Goal: Obtain resource: Obtain resource

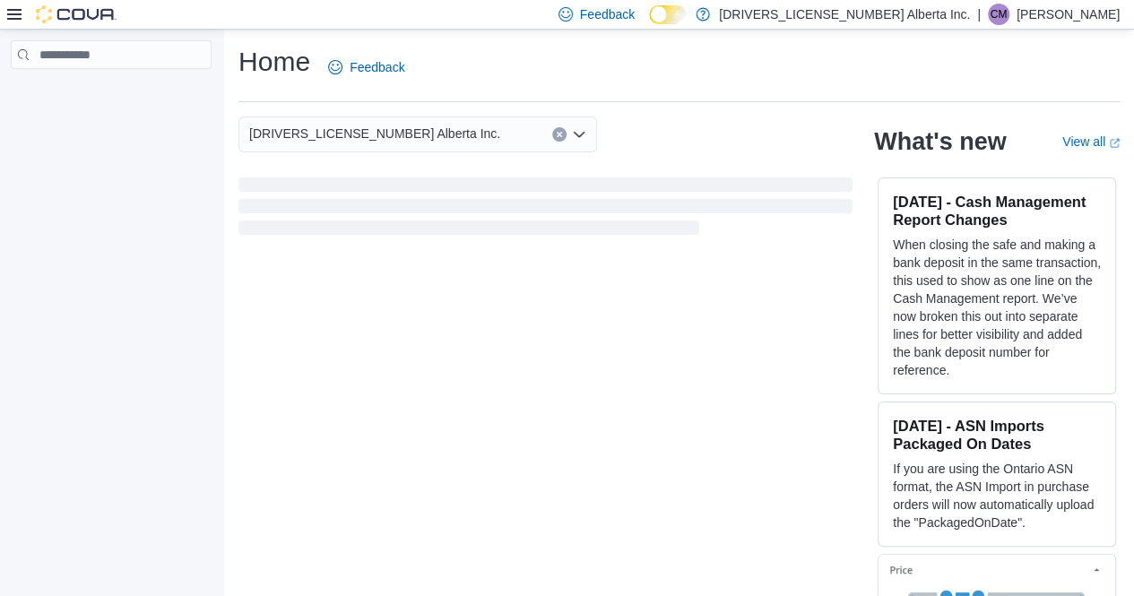
click at [455, 369] on div "2168304 Alberta Inc. What's new View all (opens in a new tab or window) Oct 7, …" at bounding box center [680, 369] width 882 height 505
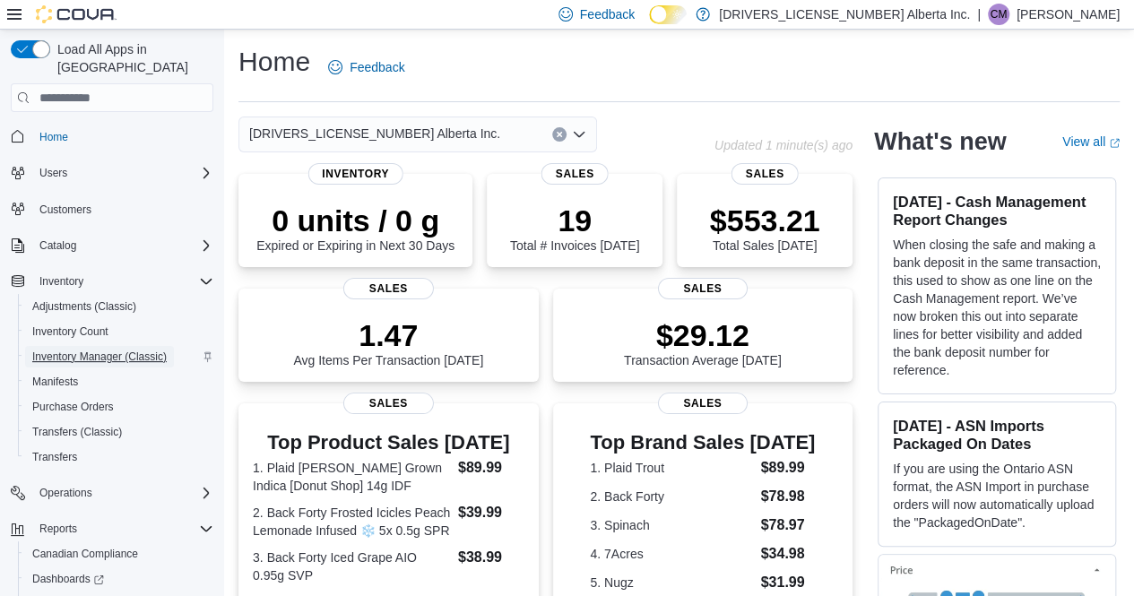
click at [65, 350] on span "Inventory Manager (Classic)" at bounding box center [99, 357] width 135 height 14
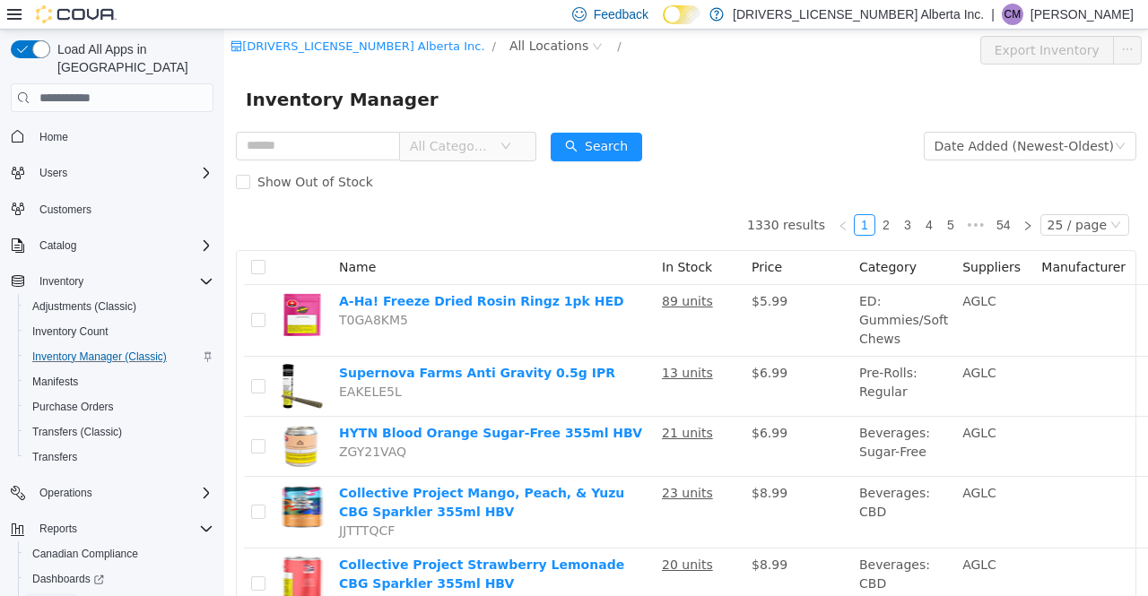
click at [60, 595] on span "Reports" at bounding box center [51, 604] width 38 height 14
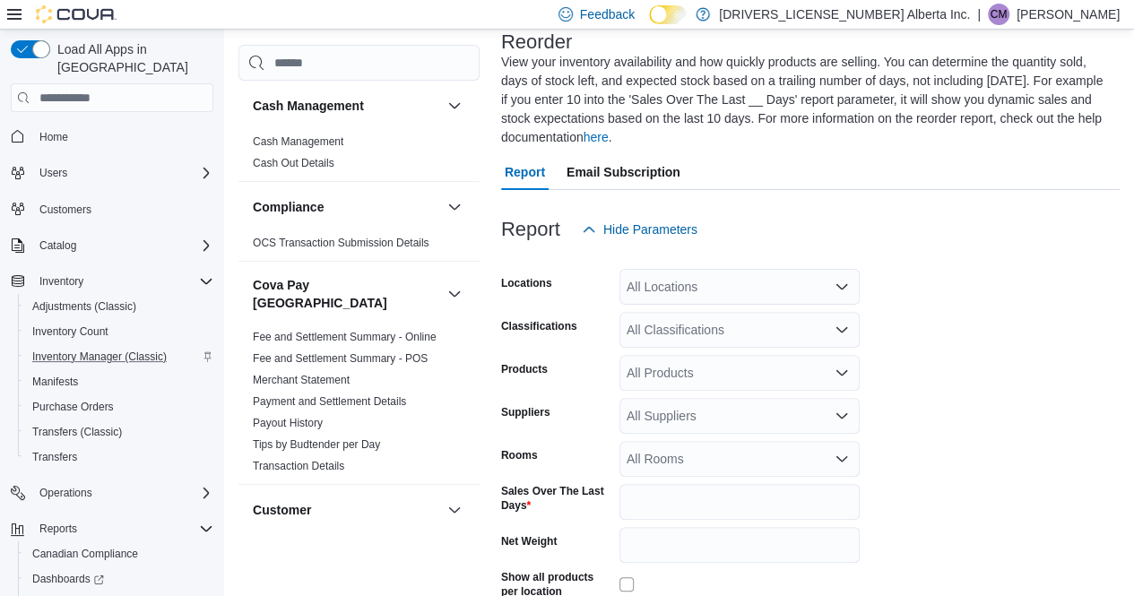
scroll to position [117, 0]
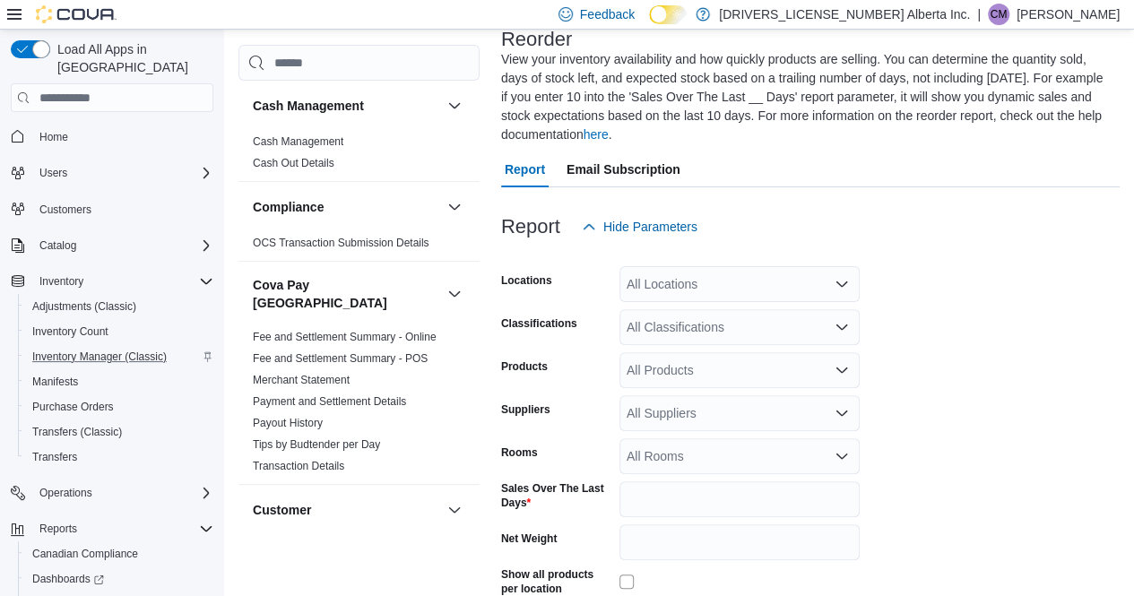
click at [685, 285] on div "All Locations" at bounding box center [740, 284] width 240 height 36
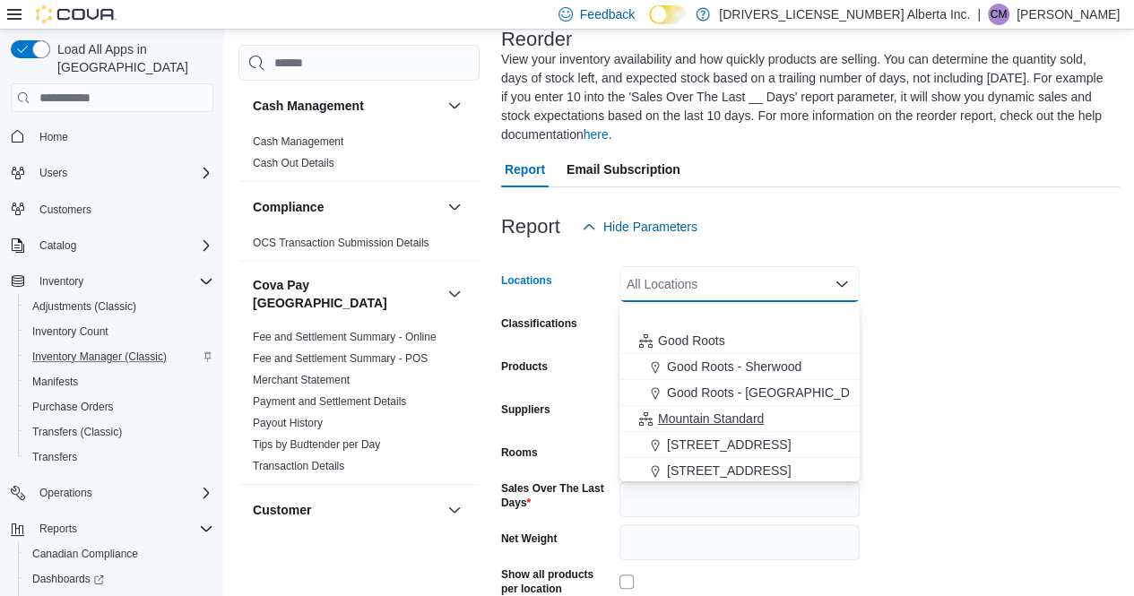
scroll to position [55, 0]
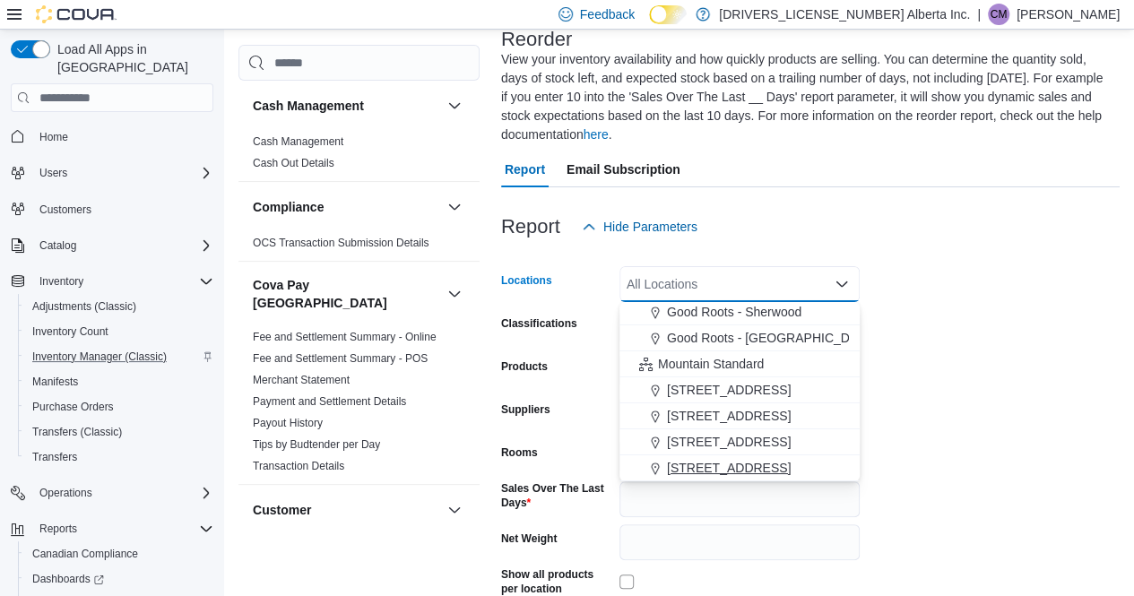
click at [683, 464] on span "9729 118th Avenue NW" at bounding box center [729, 468] width 124 height 18
click at [981, 457] on form "Locations 9729 118th Avenue NW Combo box. Selected. 9729 118th Avenue NW. Press…" at bounding box center [810, 466] width 619 height 443
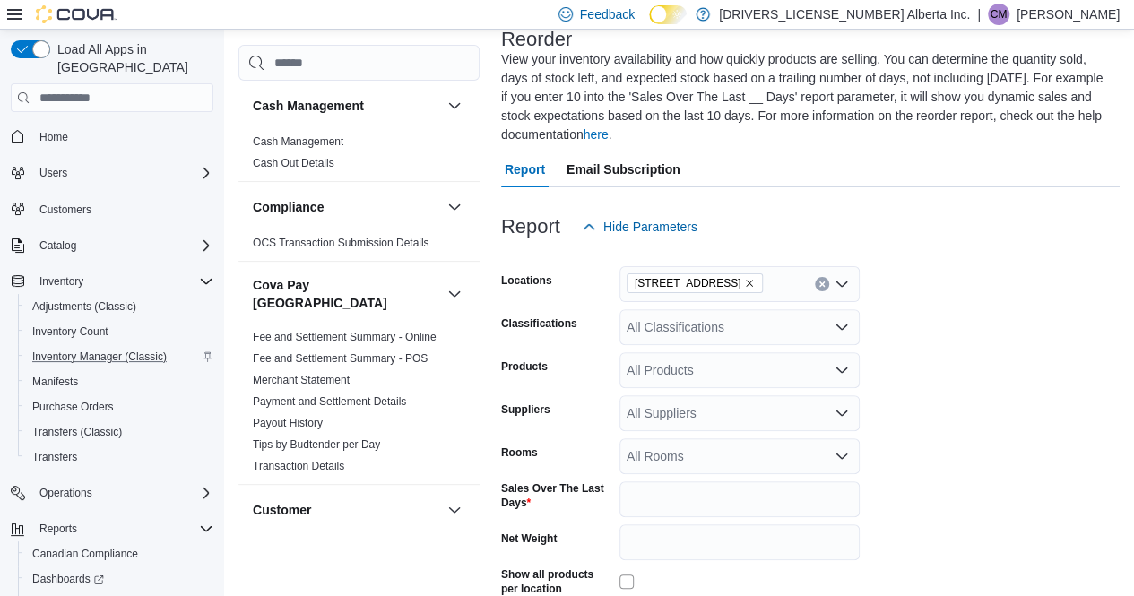
click at [705, 326] on div "All Classifications" at bounding box center [740, 327] width 240 height 36
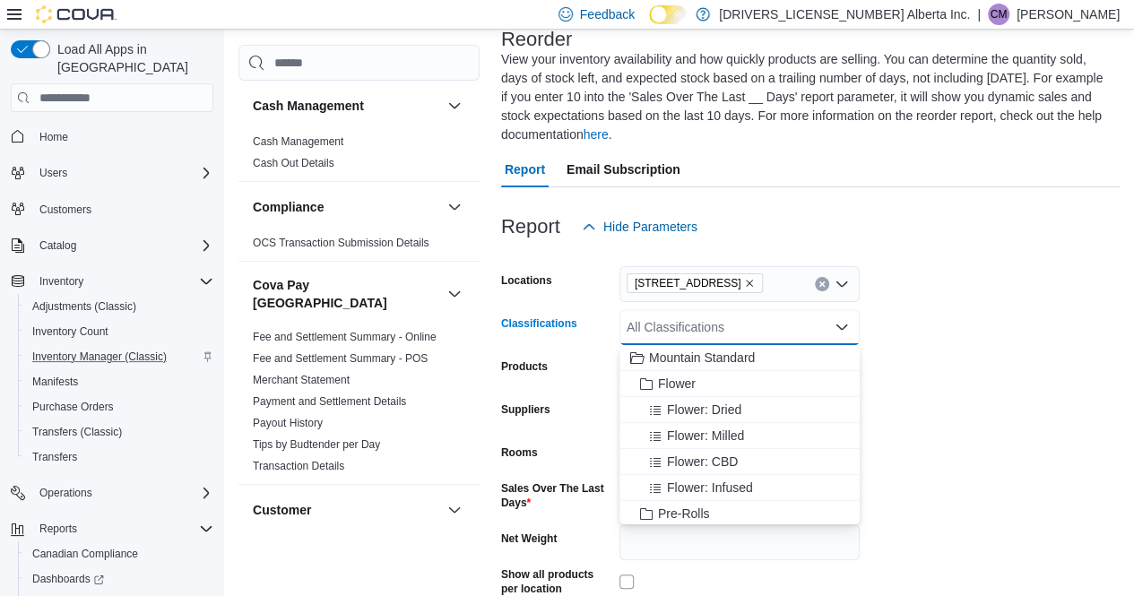
click at [975, 389] on form "Locations 9729 118th Avenue NW Classifications All Classifications Combo box. S…" at bounding box center [810, 466] width 619 height 443
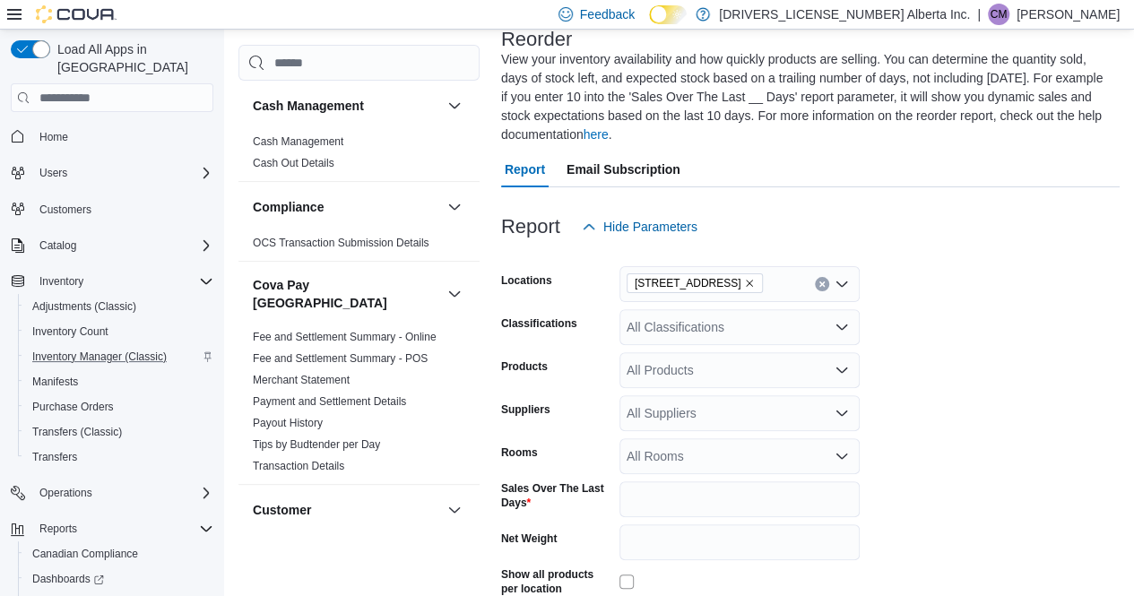
click at [787, 413] on div "All Suppliers" at bounding box center [740, 413] width 240 height 36
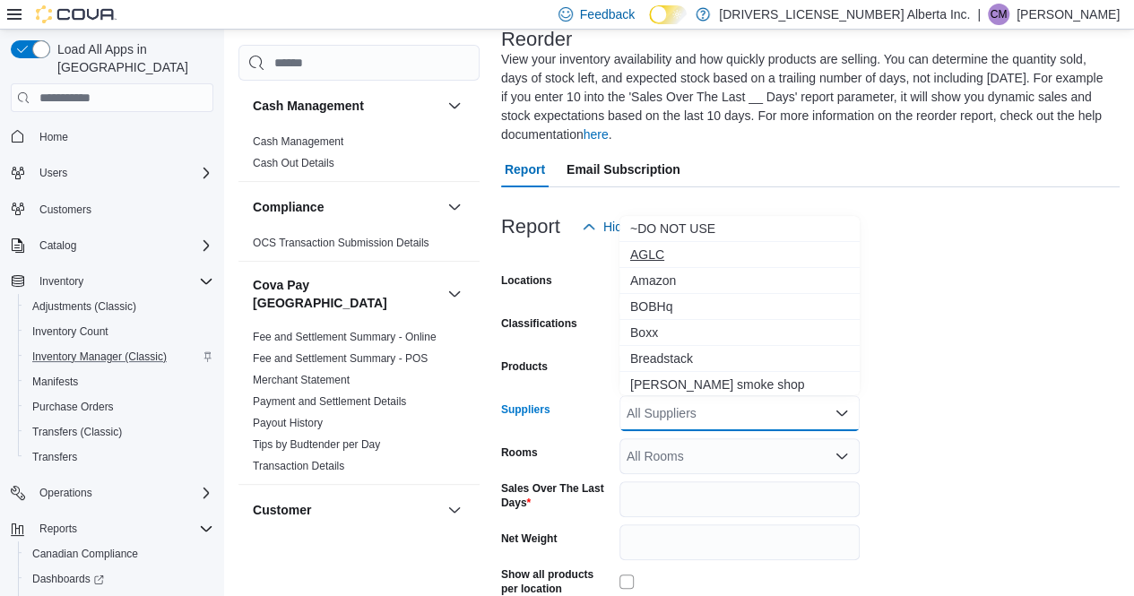
click at [663, 252] on span "AGLC" at bounding box center [739, 255] width 219 height 18
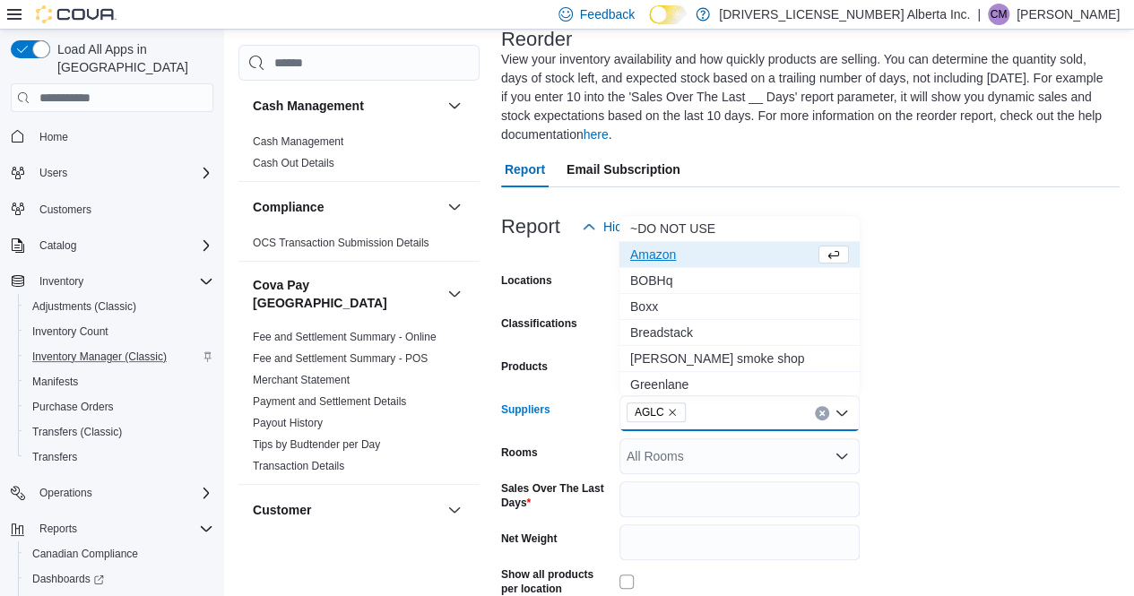
click at [1045, 421] on form "Locations 9729 118th Avenue NW Classifications All Classifications Products All…" at bounding box center [810, 466] width 619 height 443
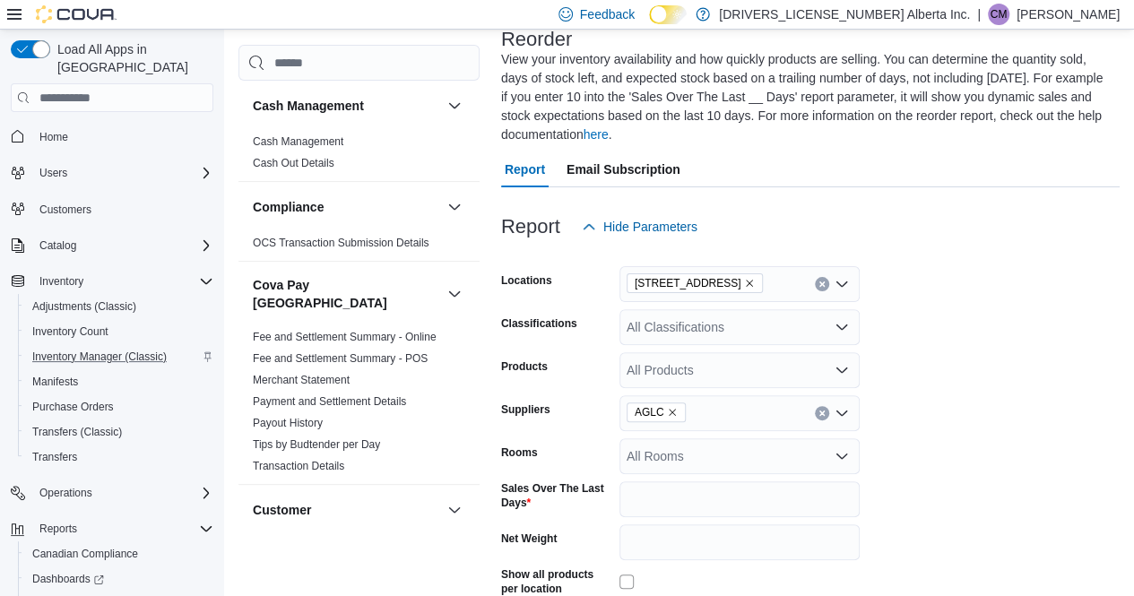
scroll to position [244, 0]
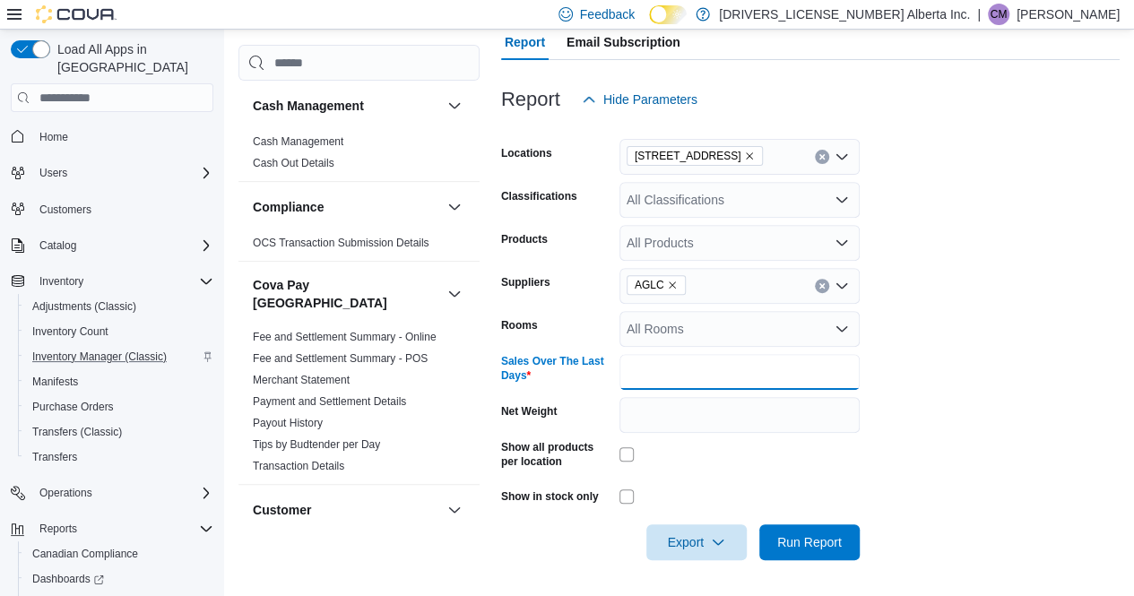
click at [722, 365] on input "*" at bounding box center [740, 372] width 240 height 36
type input "**"
click at [970, 474] on form "Locations 9729 118th Avenue NW Classifications All Classifications Products All…" at bounding box center [810, 338] width 619 height 443
click at [691, 534] on span "Export" at bounding box center [696, 542] width 79 height 36
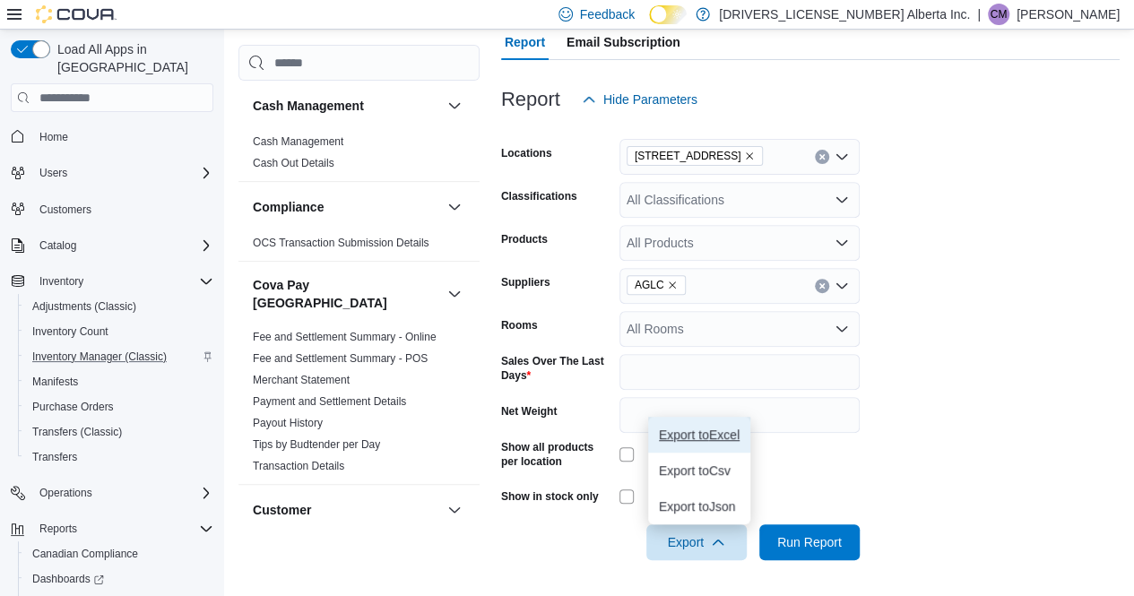
click at [677, 431] on span "Export to Excel" at bounding box center [699, 435] width 81 height 14
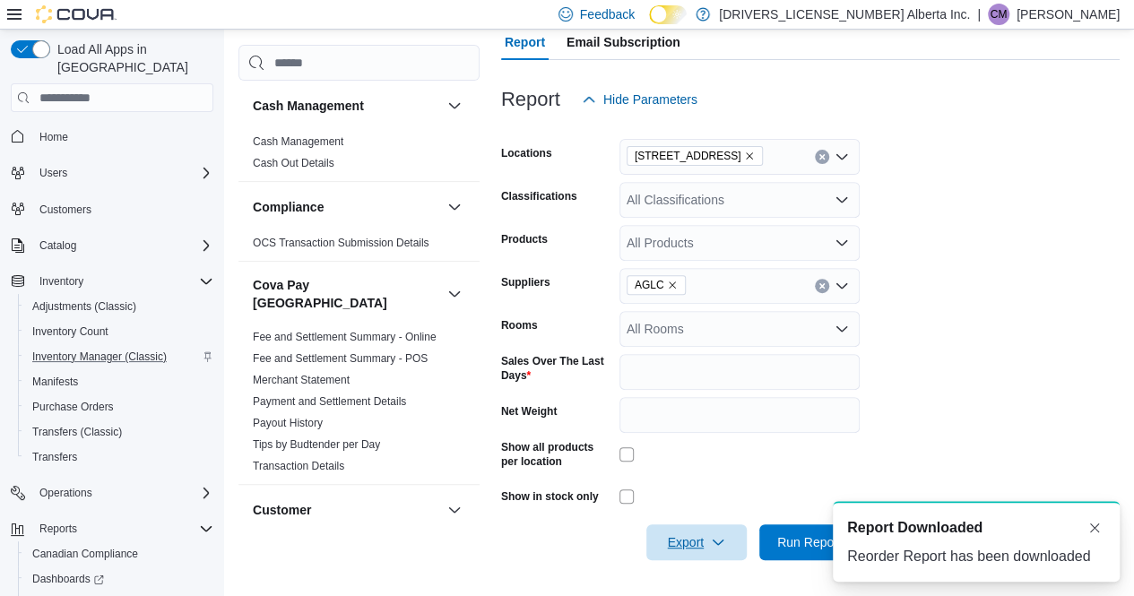
scroll to position [0, 0]
